Goal: Register for event/course

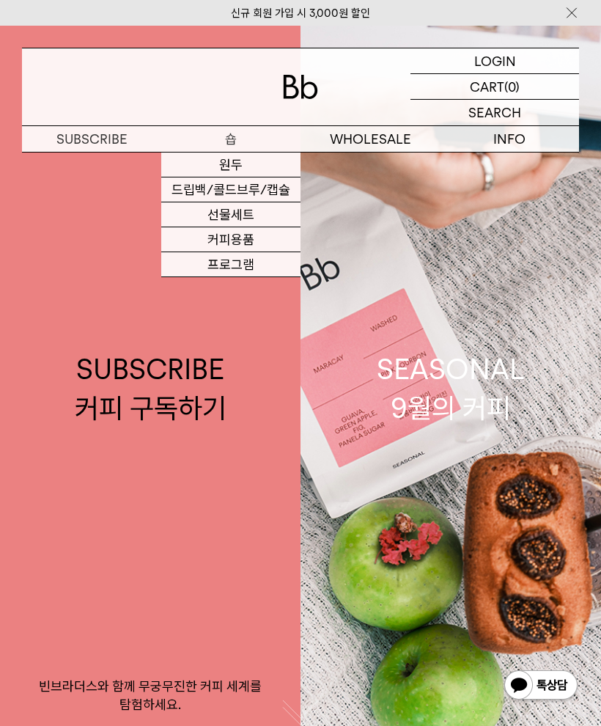
click at [245, 172] on link "원두" at bounding box center [230, 165] width 139 height 25
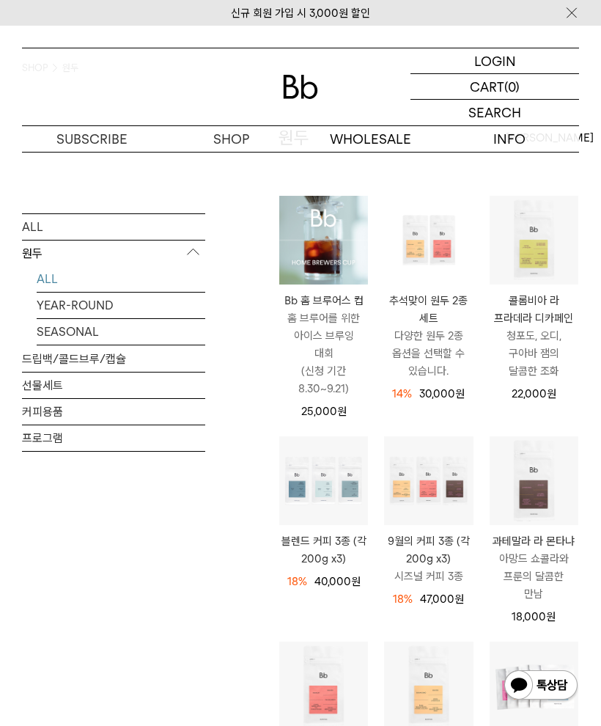
scroll to position [98, 0]
click at [340, 349] on p "홈 브루어를 위한 아이스 브루잉 대회 (신청 기간 8.30~9.21)" at bounding box center [323, 354] width 89 height 88
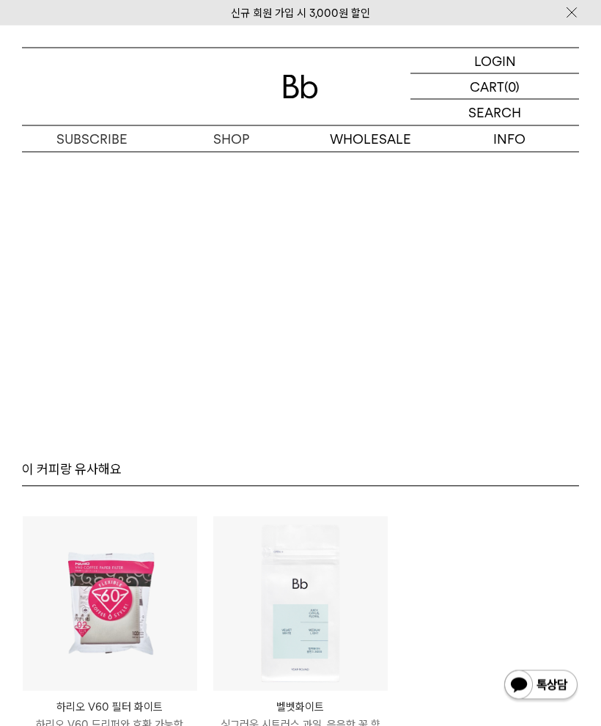
scroll to position [6345, 0]
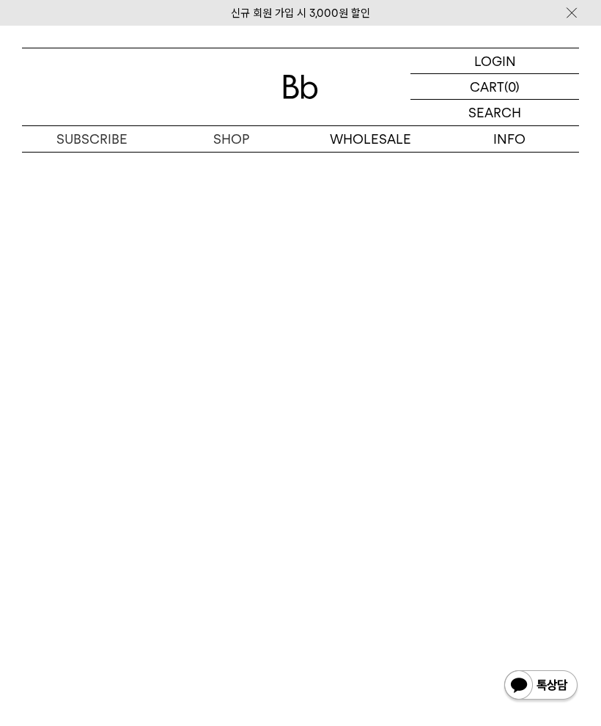
scroll to position [6134, 0]
